Goal: Transaction & Acquisition: Book appointment/travel/reservation

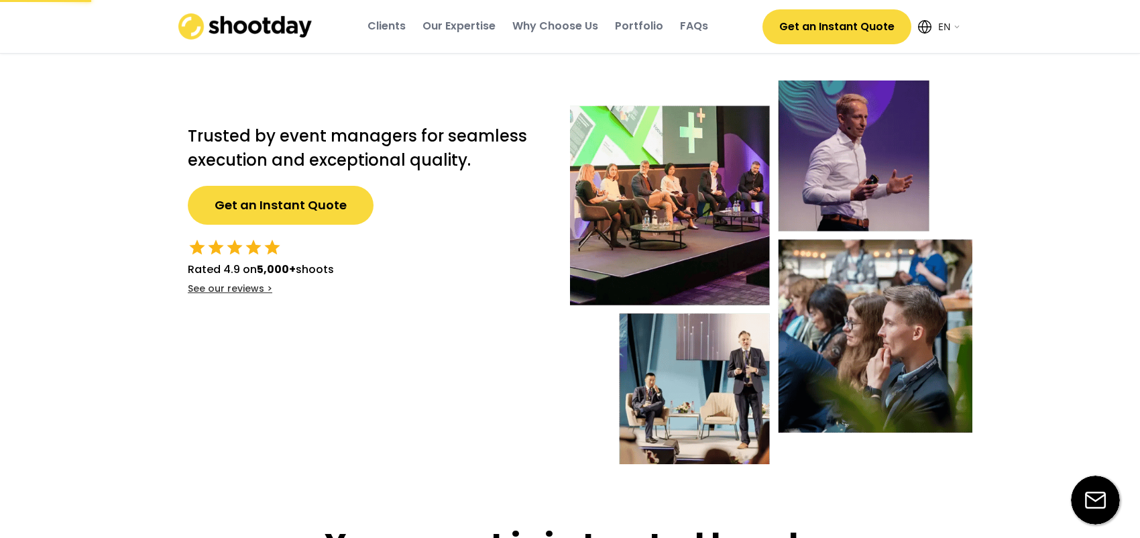
select select ""en""
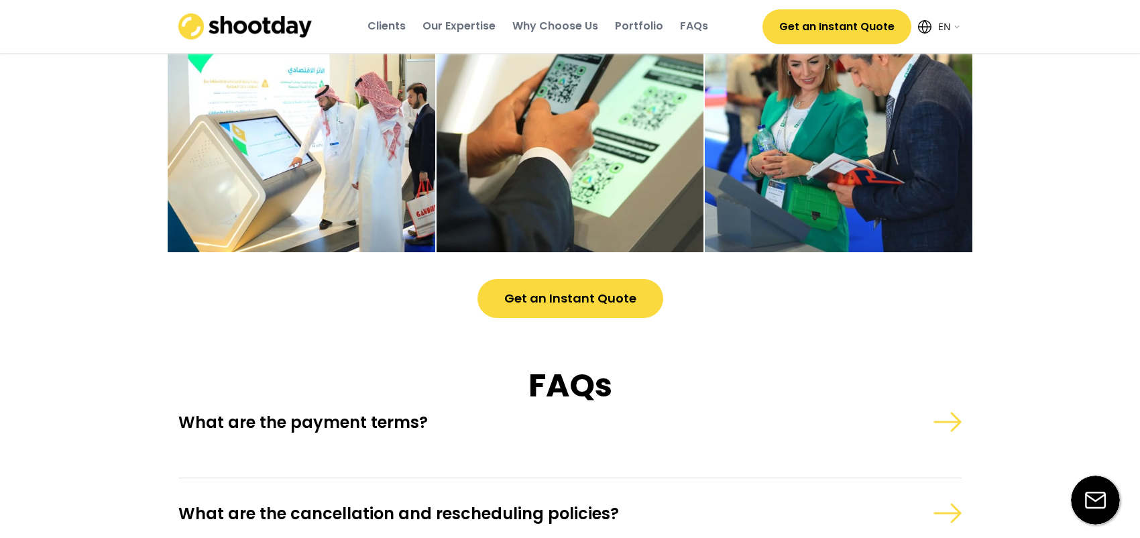
scroll to position [3872, 0]
